Goal: Task Accomplishment & Management: Complete application form

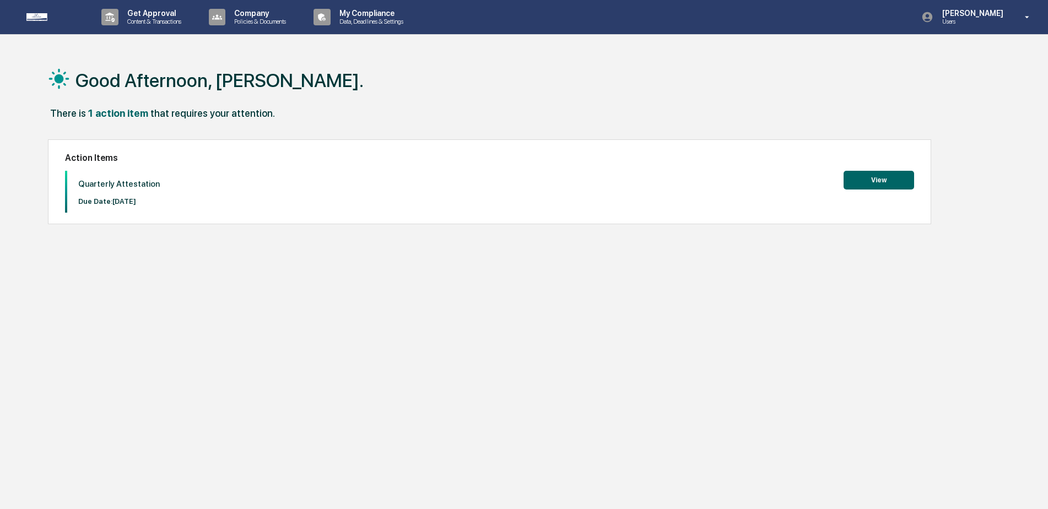
click at [900, 183] on button "View" at bounding box center [879, 180] width 71 height 19
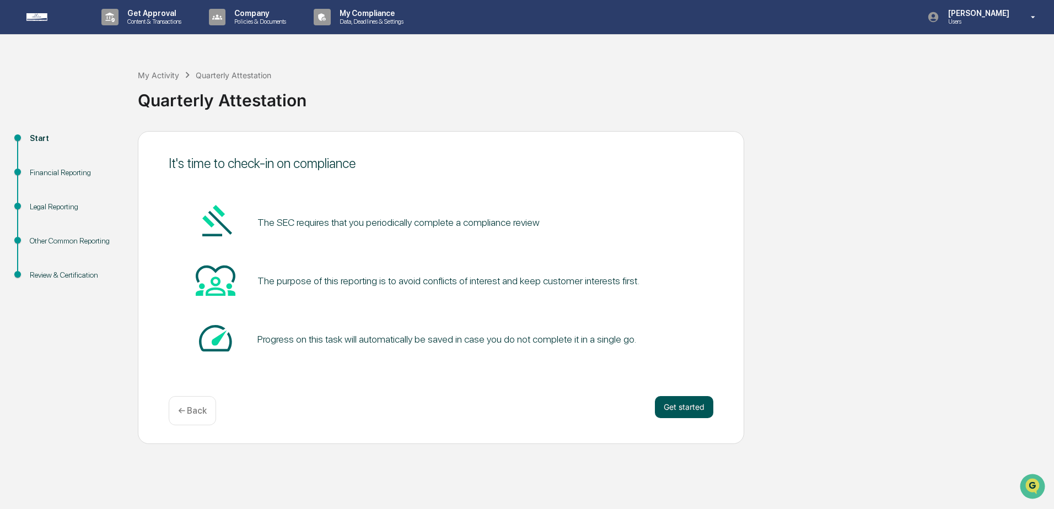
click at [677, 407] on button "Get started" at bounding box center [684, 407] width 58 height 22
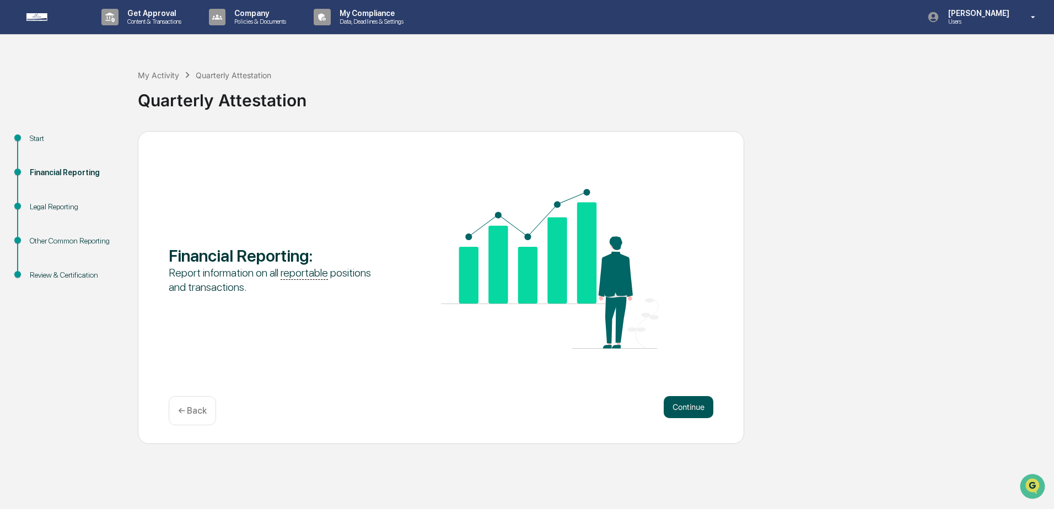
click at [664, 402] on button "Continue" at bounding box center [689, 407] width 50 height 22
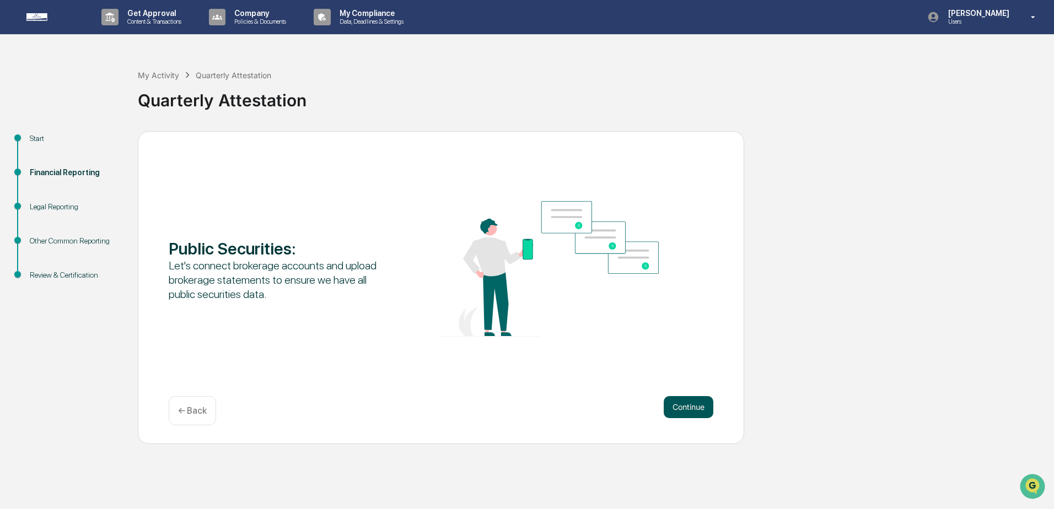
click at [686, 405] on button "Continue" at bounding box center [689, 407] width 50 height 22
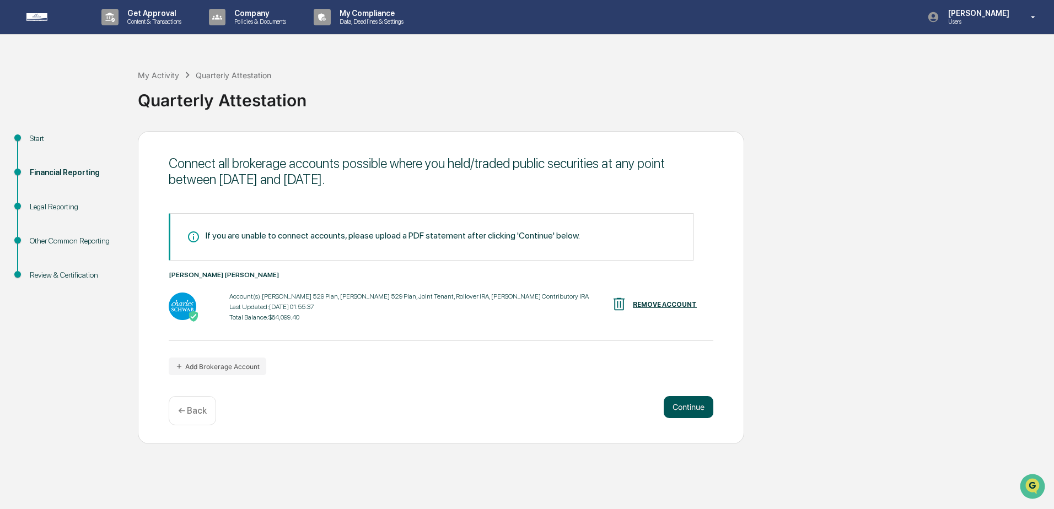
click at [695, 407] on button "Continue" at bounding box center [689, 407] width 50 height 22
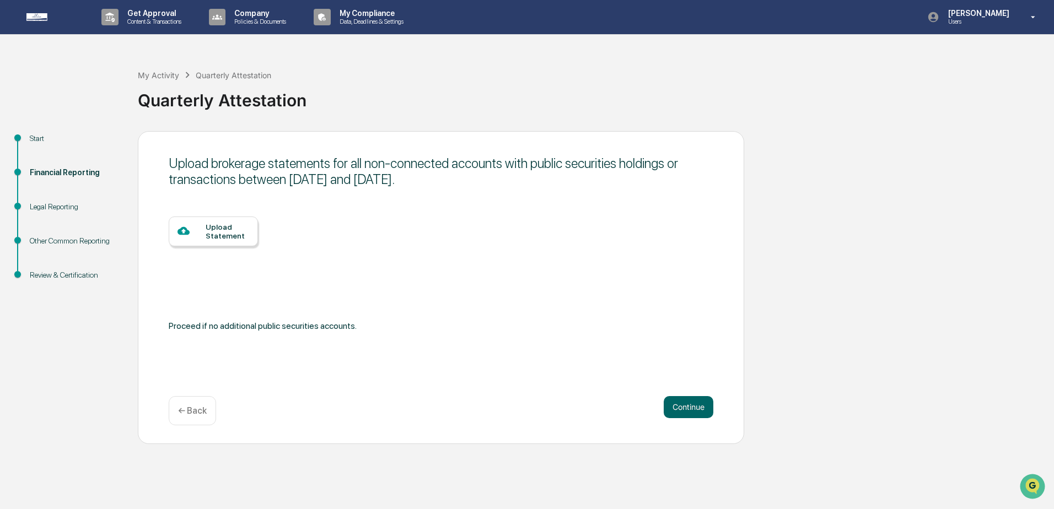
click at [194, 414] on p "← Back" at bounding box center [192, 411] width 29 height 10
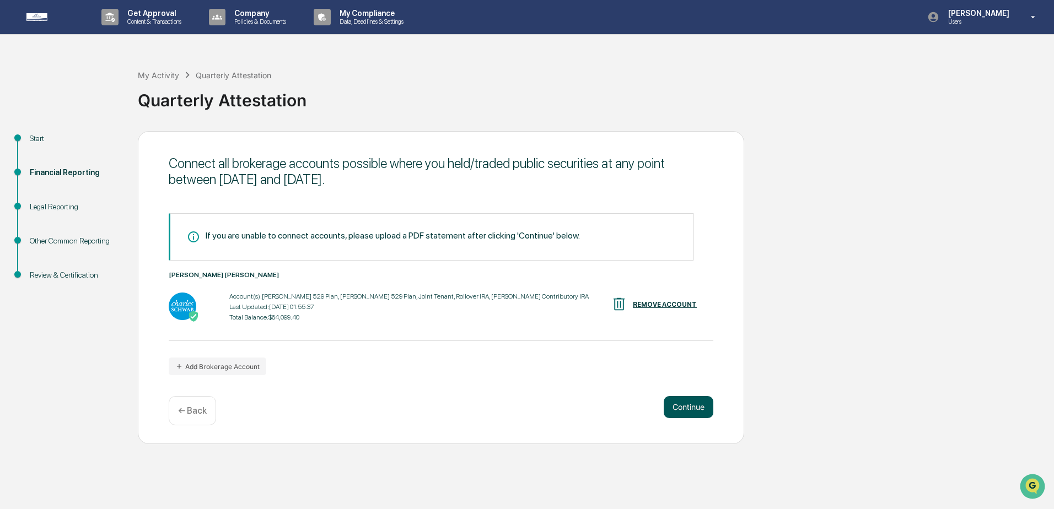
click at [676, 410] on button "Continue" at bounding box center [689, 407] width 50 height 22
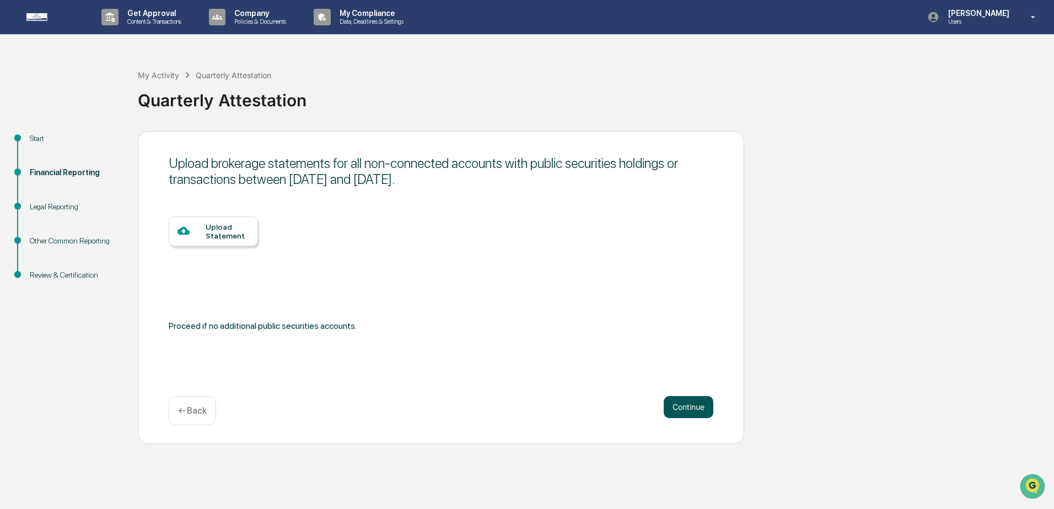
click at [679, 401] on button "Continue" at bounding box center [689, 407] width 50 height 22
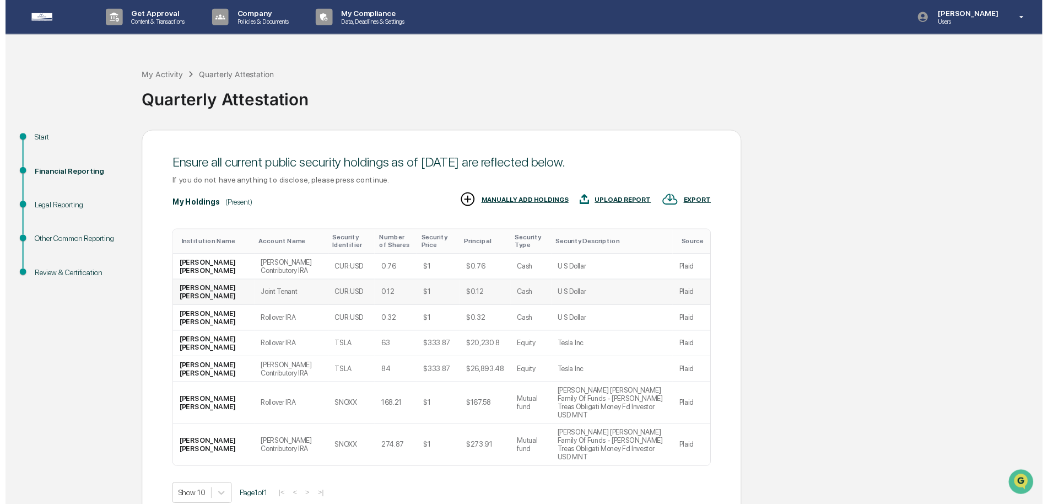
scroll to position [24, 0]
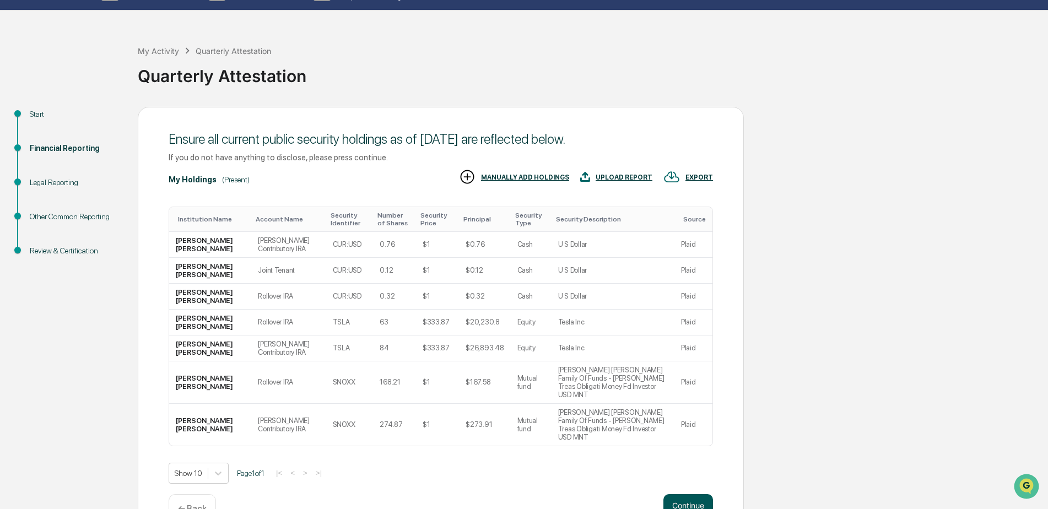
click at [680, 494] on button "Continue" at bounding box center [689, 505] width 50 height 22
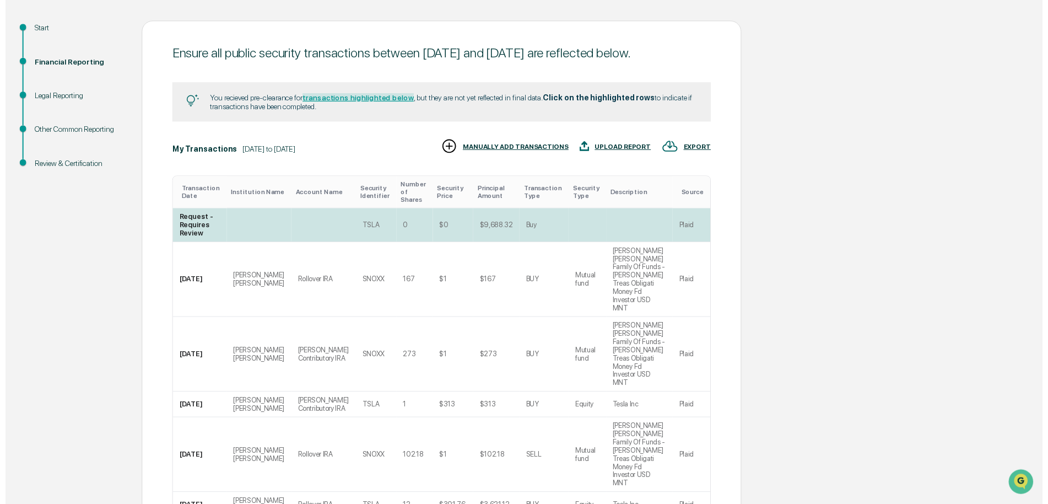
scroll to position [214, 0]
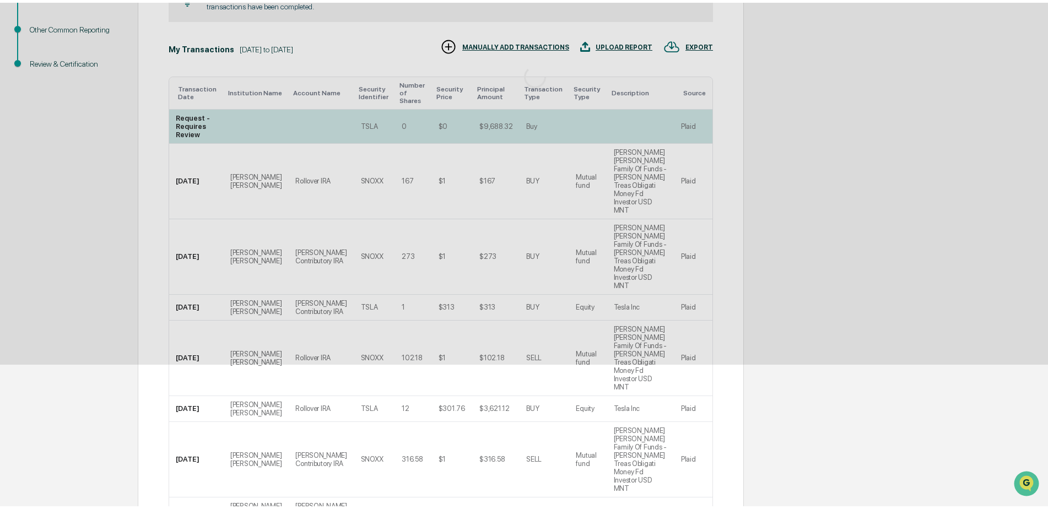
scroll to position [0, 0]
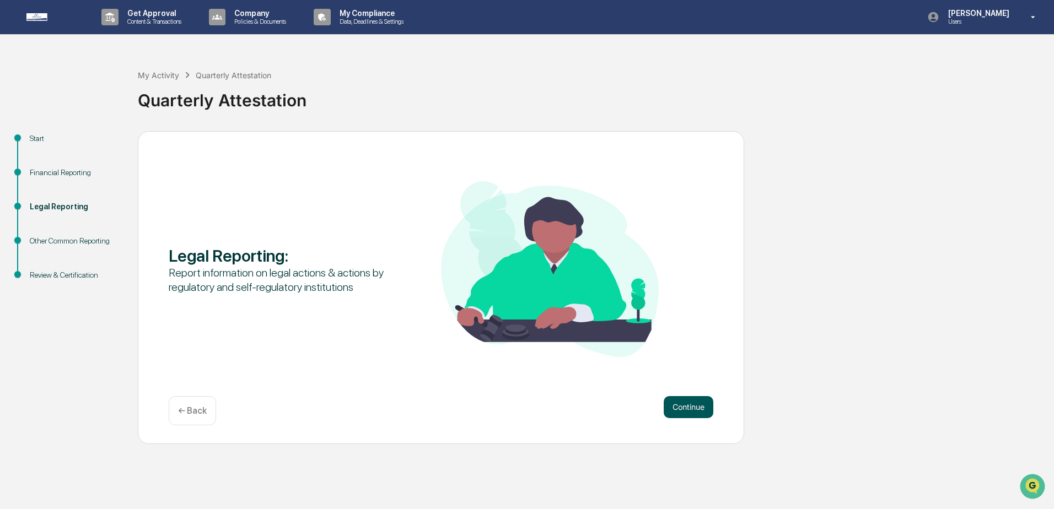
click at [686, 410] on button "Continue" at bounding box center [689, 407] width 50 height 22
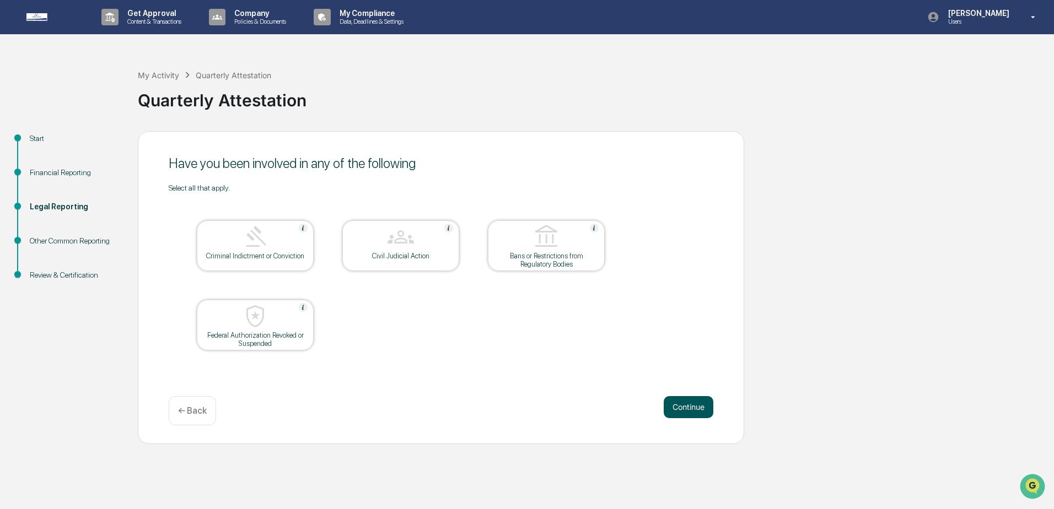
click at [677, 405] on button "Continue" at bounding box center [689, 407] width 50 height 22
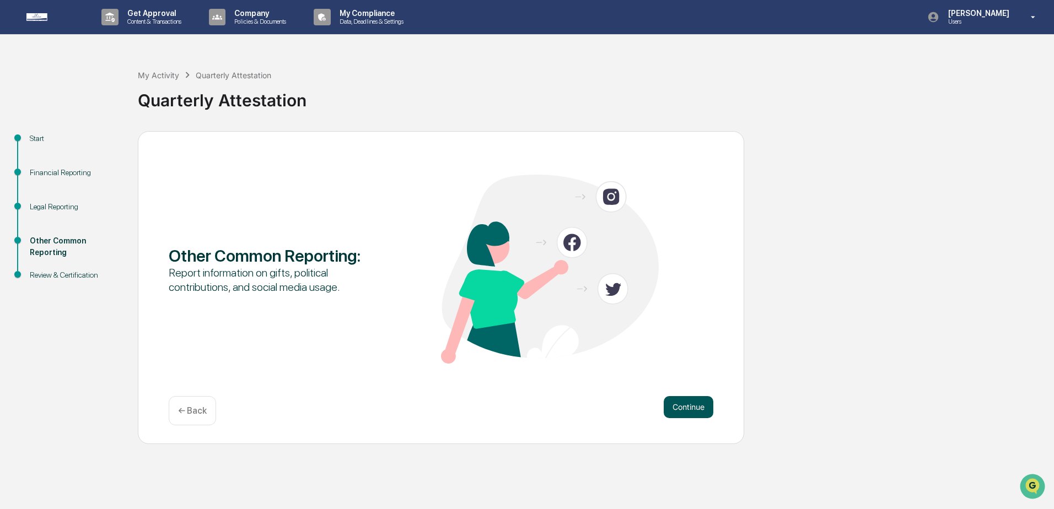
click at [692, 412] on button "Continue" at bounding box center [689, 407] width 50 height 22
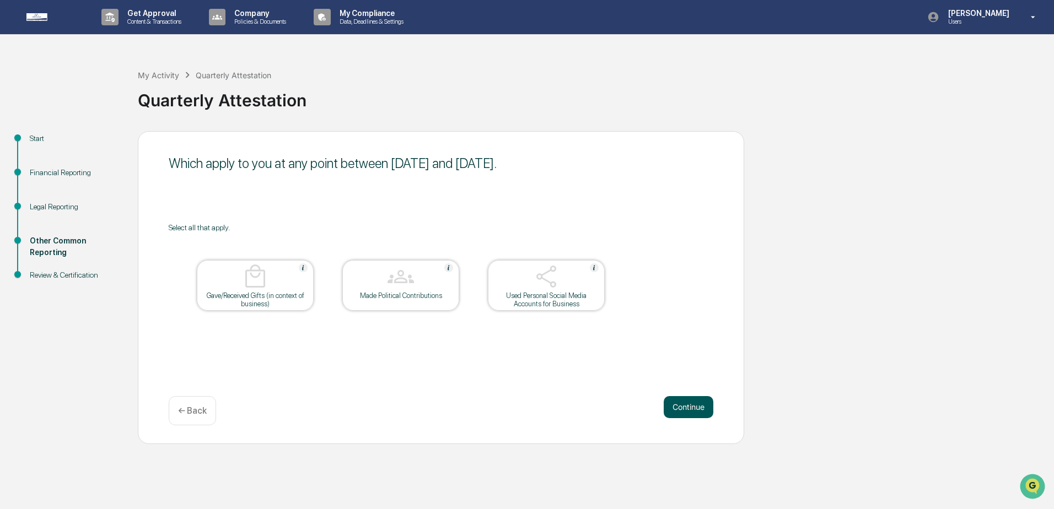
click at [685, 405] on button "Continue" at bounding box center [689, 407] width 50 height 22
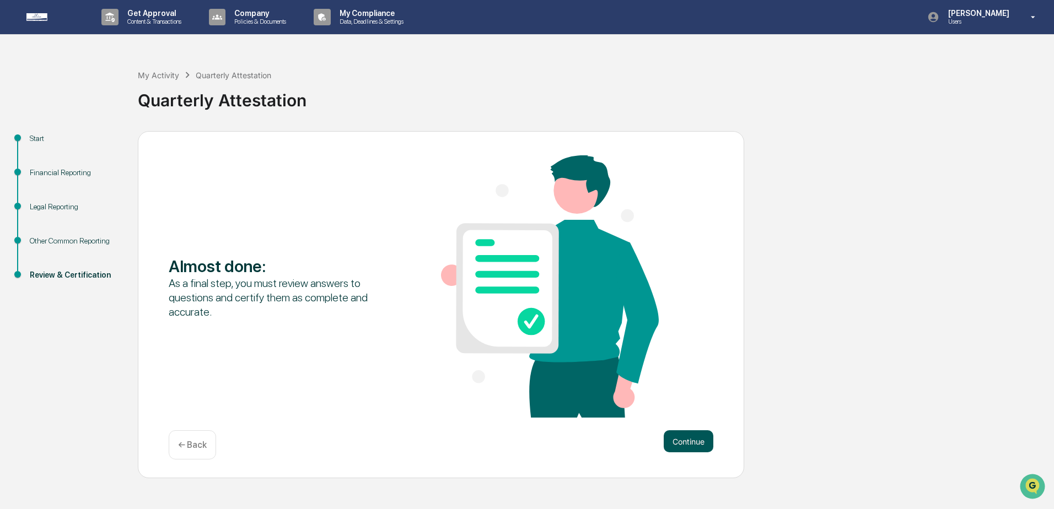
click at [696, 441] on button "Continue" at bounding box center [689, 441] width 50 height 22
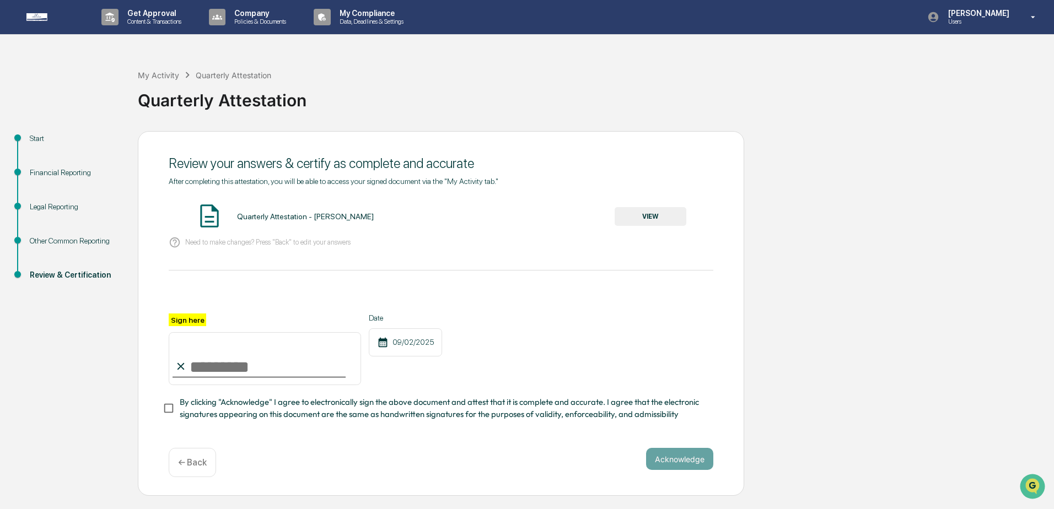
click at [223, 368] on input "Sign here" at bounding box center [265, 358] width 192 height 53
type input "**********"
click at [554, 309] on div at bounding box center [441, 300] width 545 height 26
click at [694, 464] on button "Acknowledge" at bounding box center [679, 459] width 67 height 22
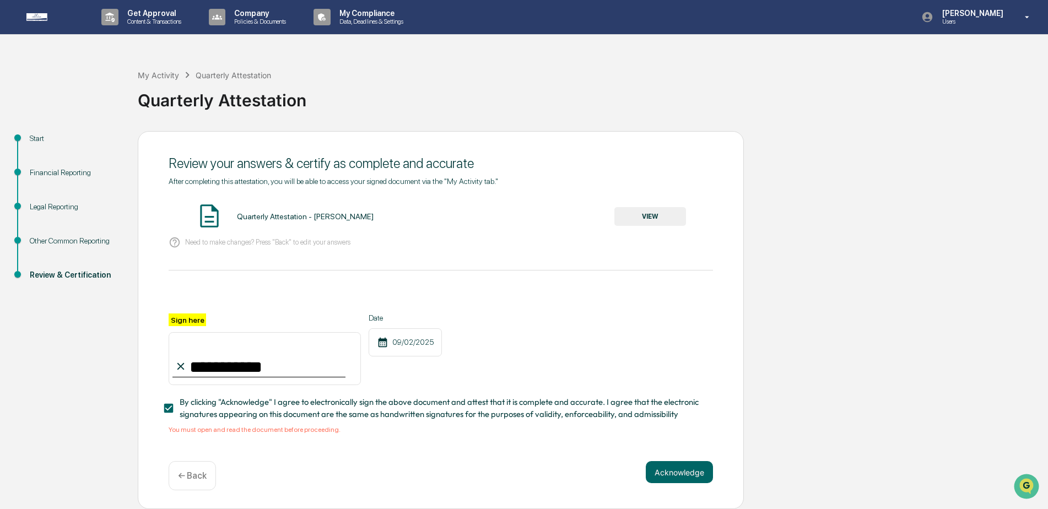
scroll to position [3, 0]
click at [324, 216] on div "Quarterly Attestation - [PERSON_NAME]" at bounding box center [305, 216] width 137 height 9
click at [226, 239] on p "Need to make changes? Press "Back" to edit your answers" at bounding box center [267, 242] width 165 height 8
click at [694, 215] on div "Quarterly Attestation - [PERSON_NAME] VIEW" at bounding box center [441, 216] width 545 height 29
click at [664, 212] on button "VIEW" at bounding box center [651, 216] width 72 height 19
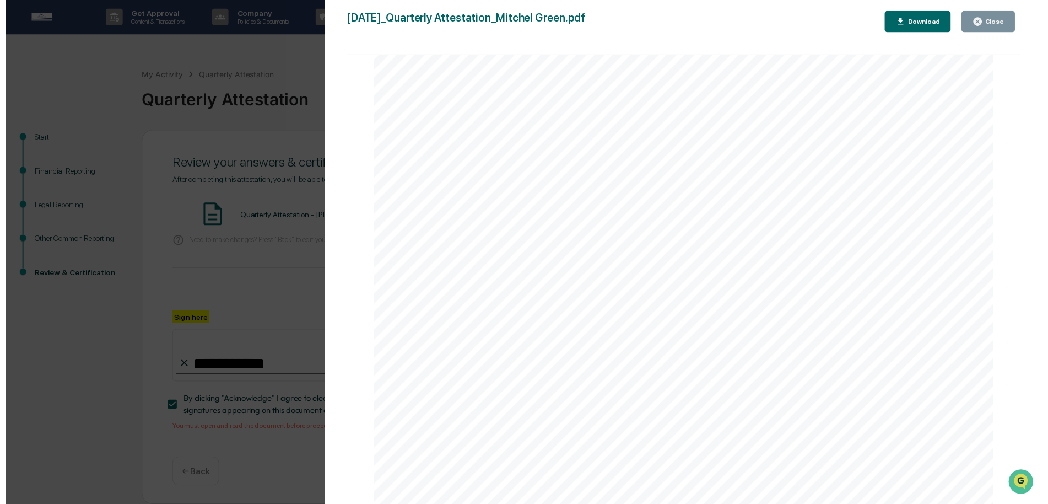
scroll to position [3858, 0]
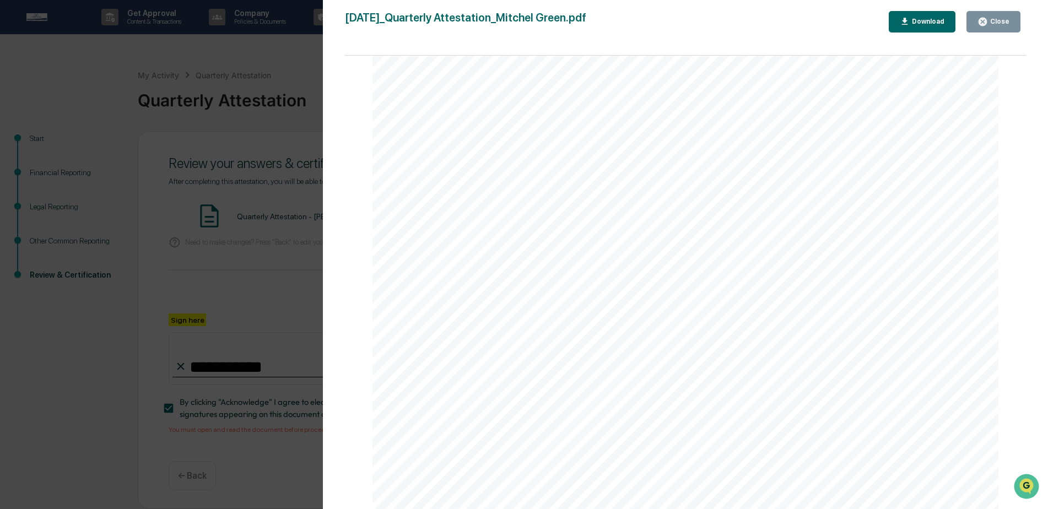
click at [1005, 21] on div "Close" at bounding box center [998, 22] width 21 height 8
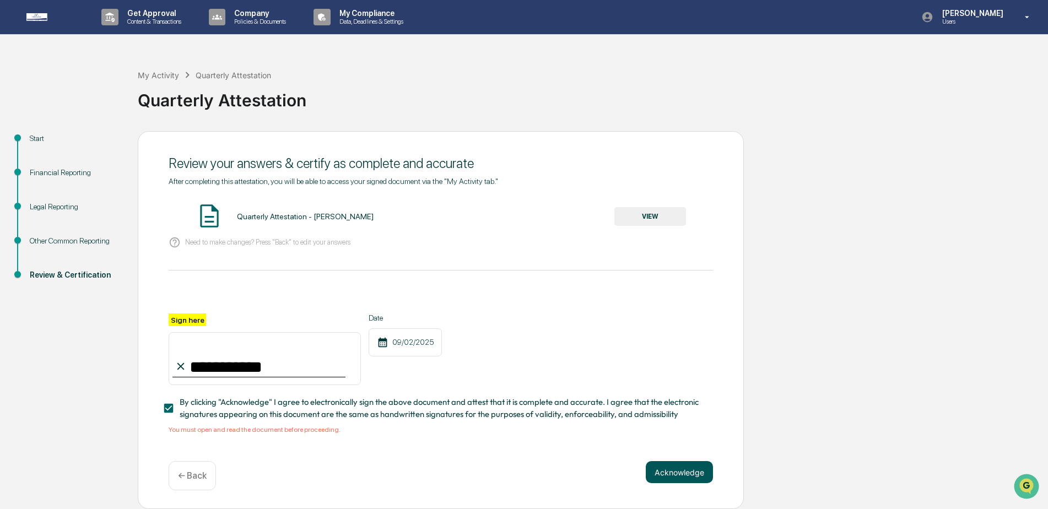
click at [699, 473] on button "Acknowledge" at bounding box center [679, 472] width 67 height 22
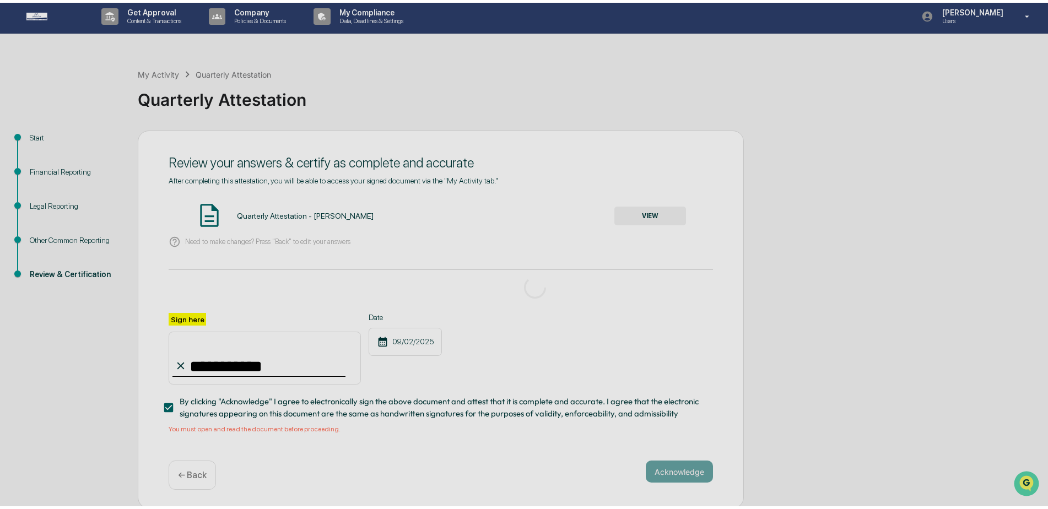
scroll to position [0, 0]
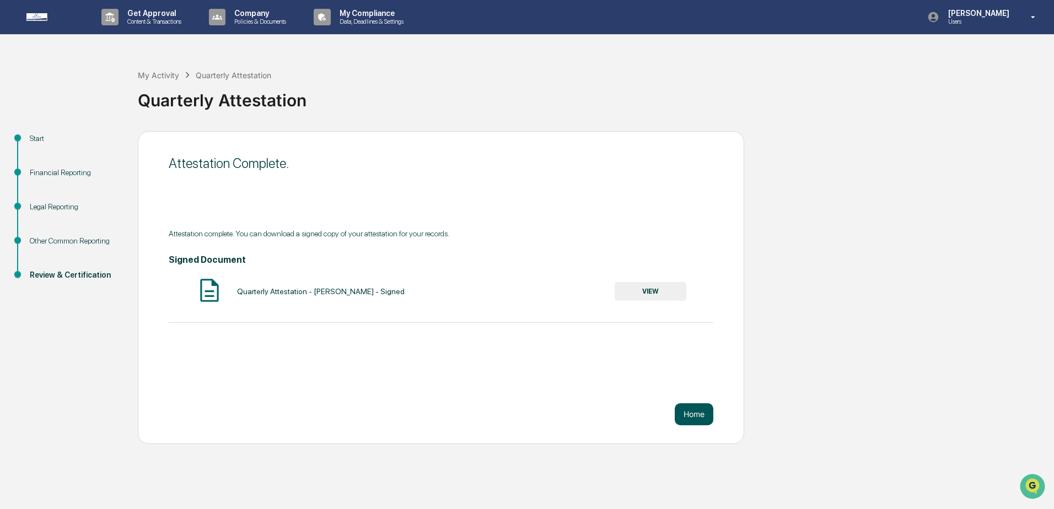
click at [701, 416] on button "Home" at bounding box center [694, 414] width 39 height 22
